Goal: Transaction & Acquisition: Purchase product/service

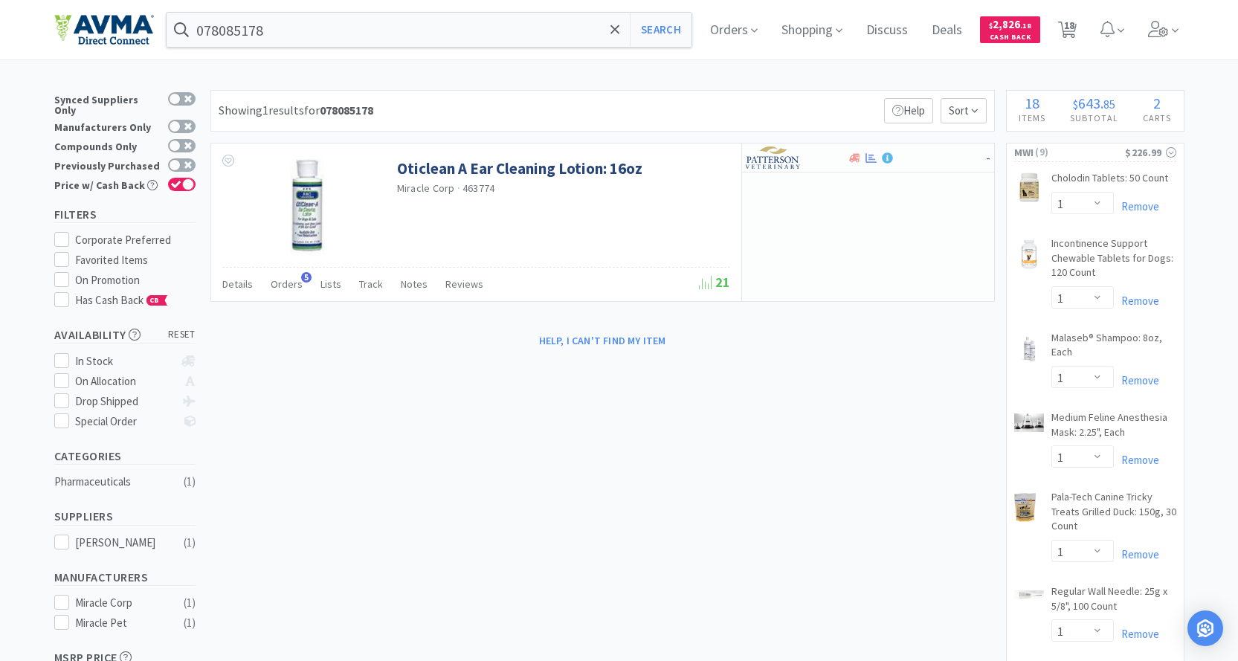
select select "1"
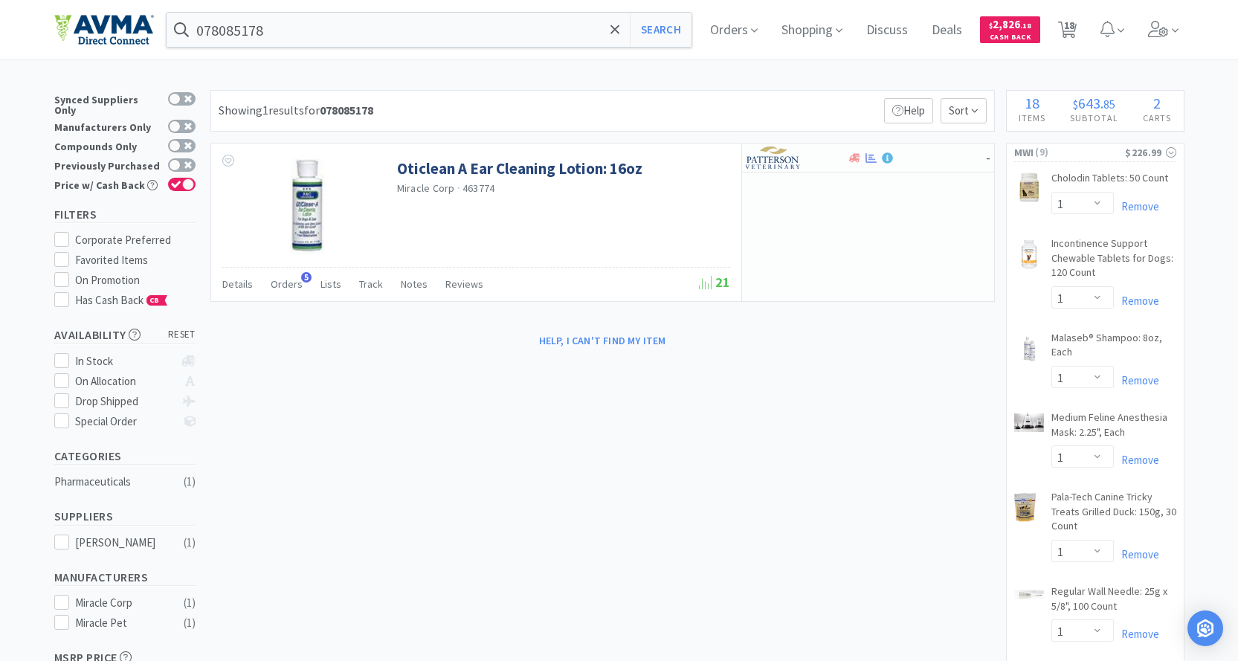
select select "1"
select select "2"
select select "1"
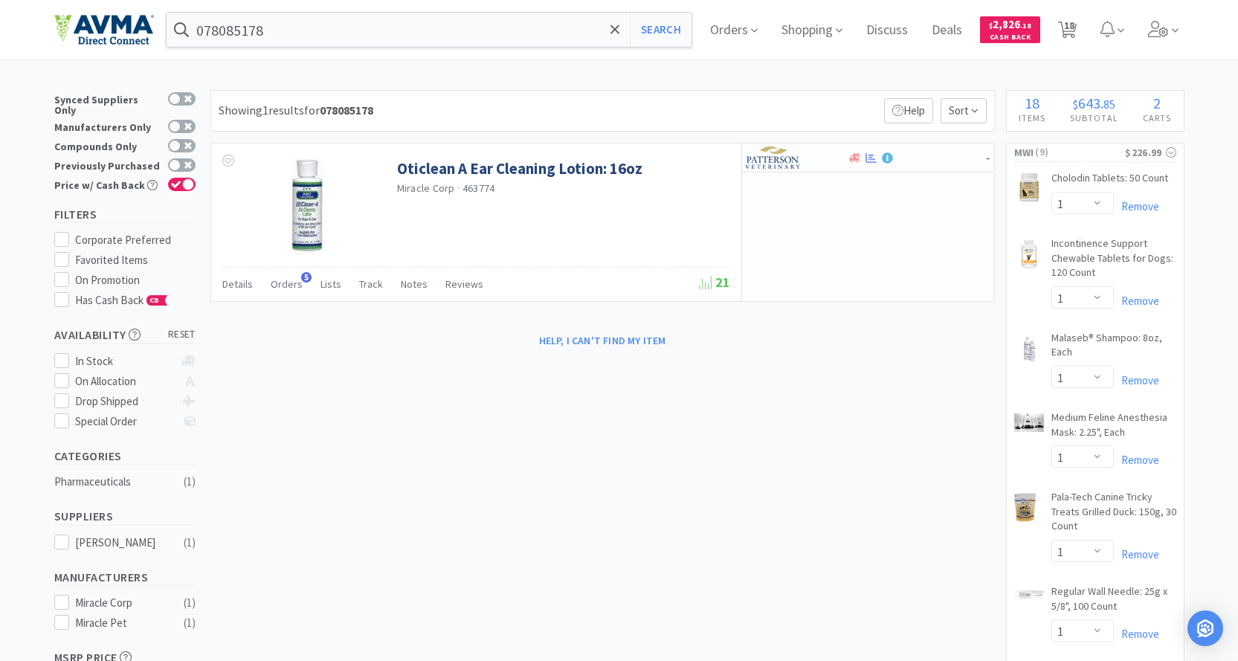
select select "1"
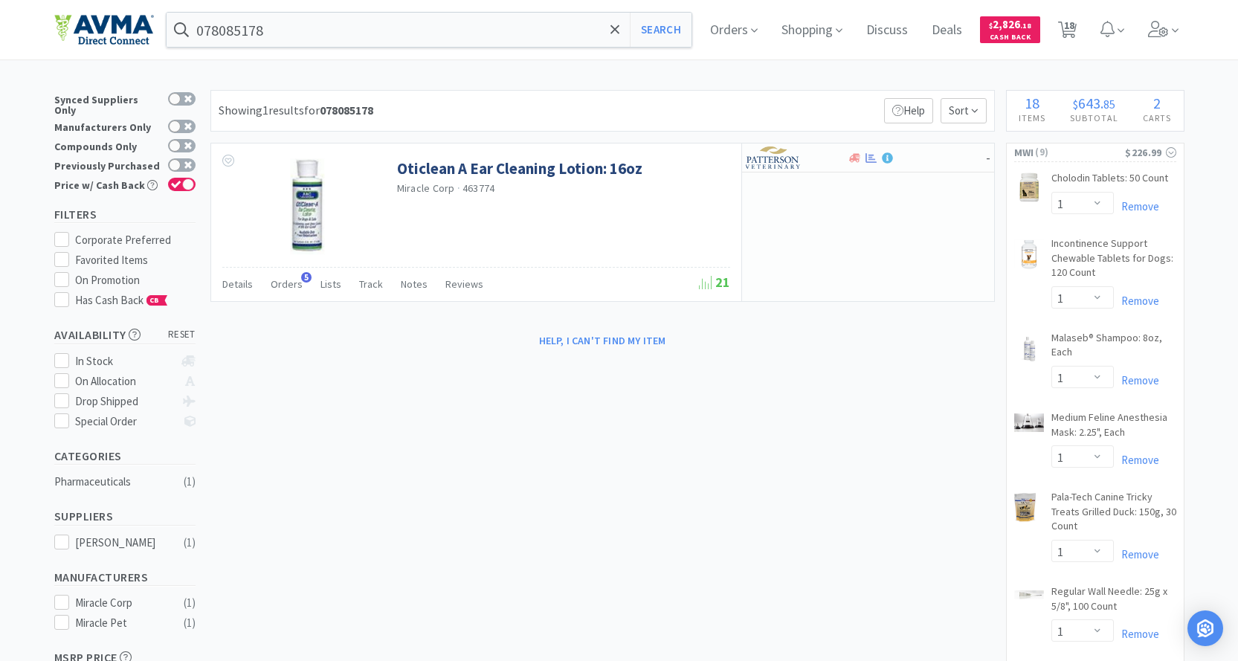
select select "2"
select select "5"
select select "8"
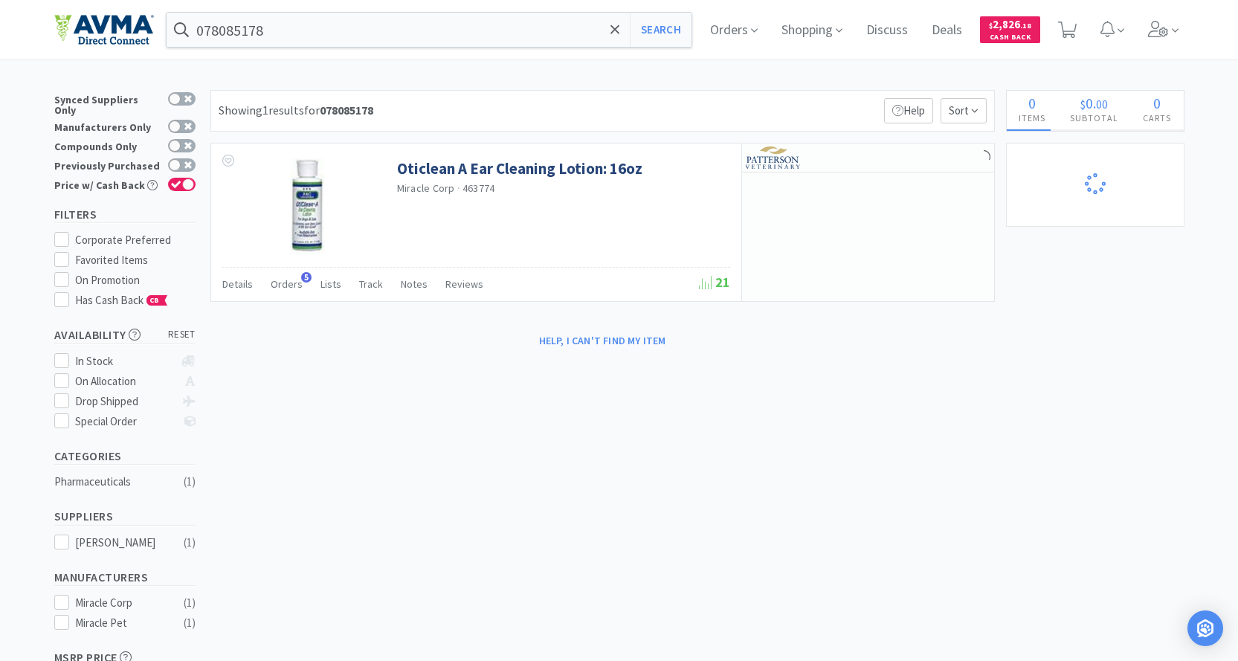
select select "1"
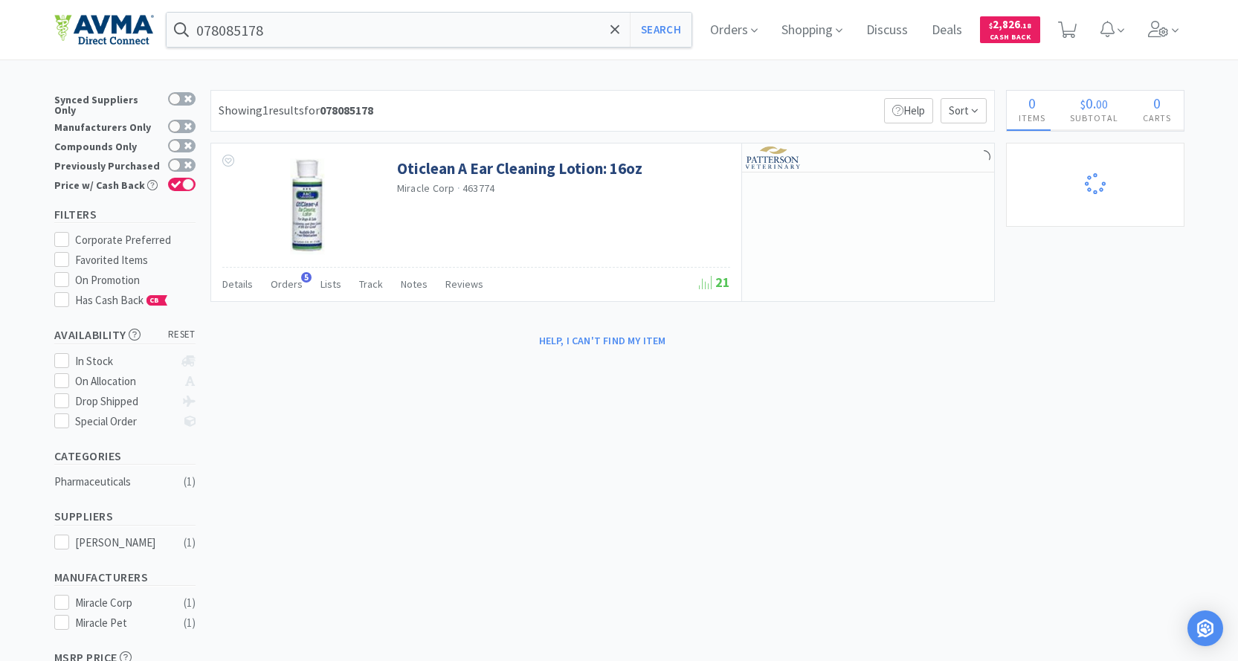
select select "1"
select select "2"
select select "5"
select select "8"
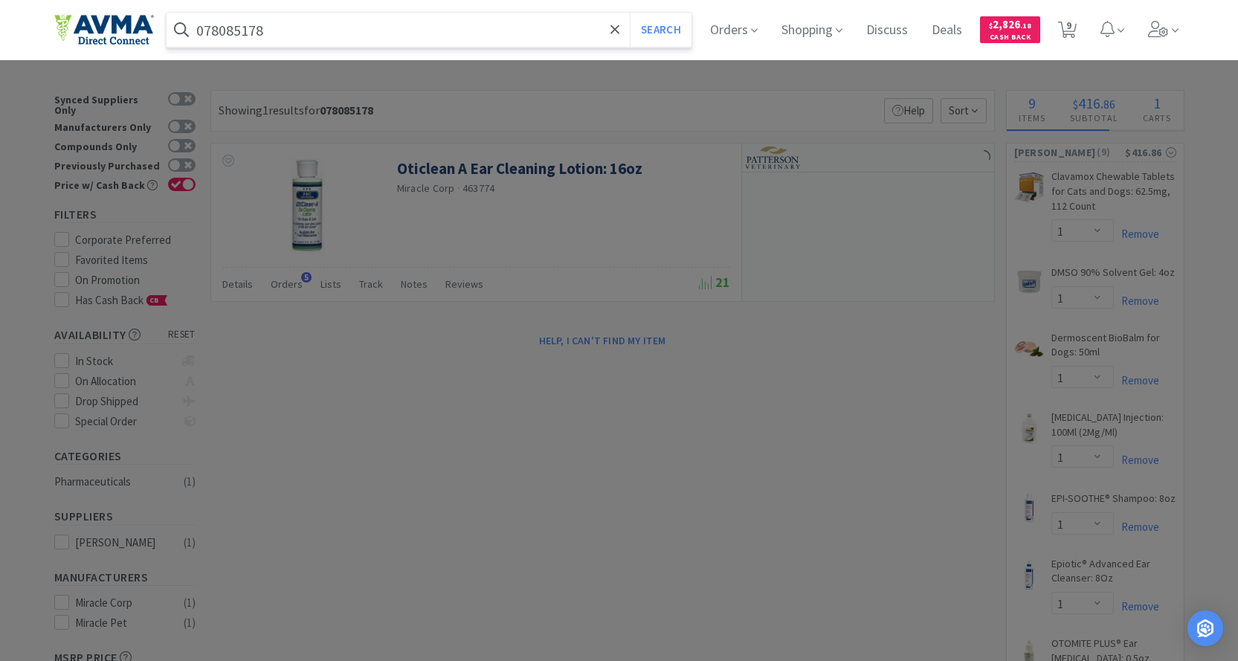
type input "o"
select select "1"
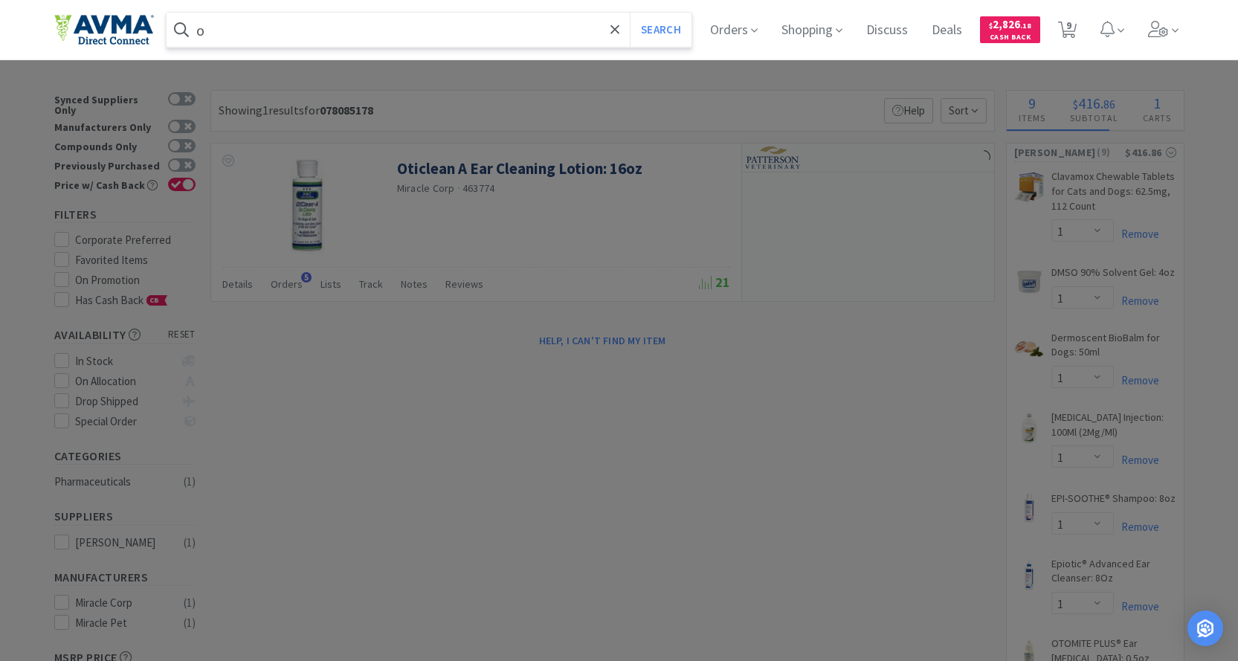
select select "1"
select select "2"
select select "1"
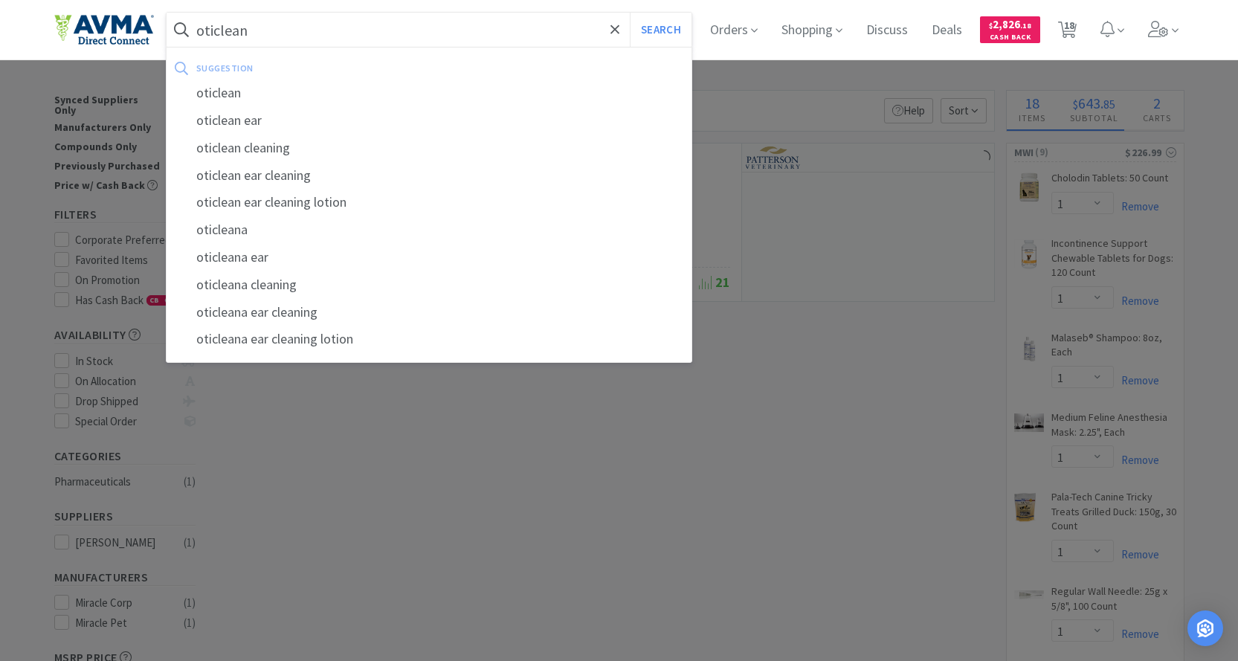
type input "oticlean"
click at [630, 13] on button "Search" at bounding box center [661, 30] width 62 height 34
